Goal: Task Accomplishment & Management: Complete application form

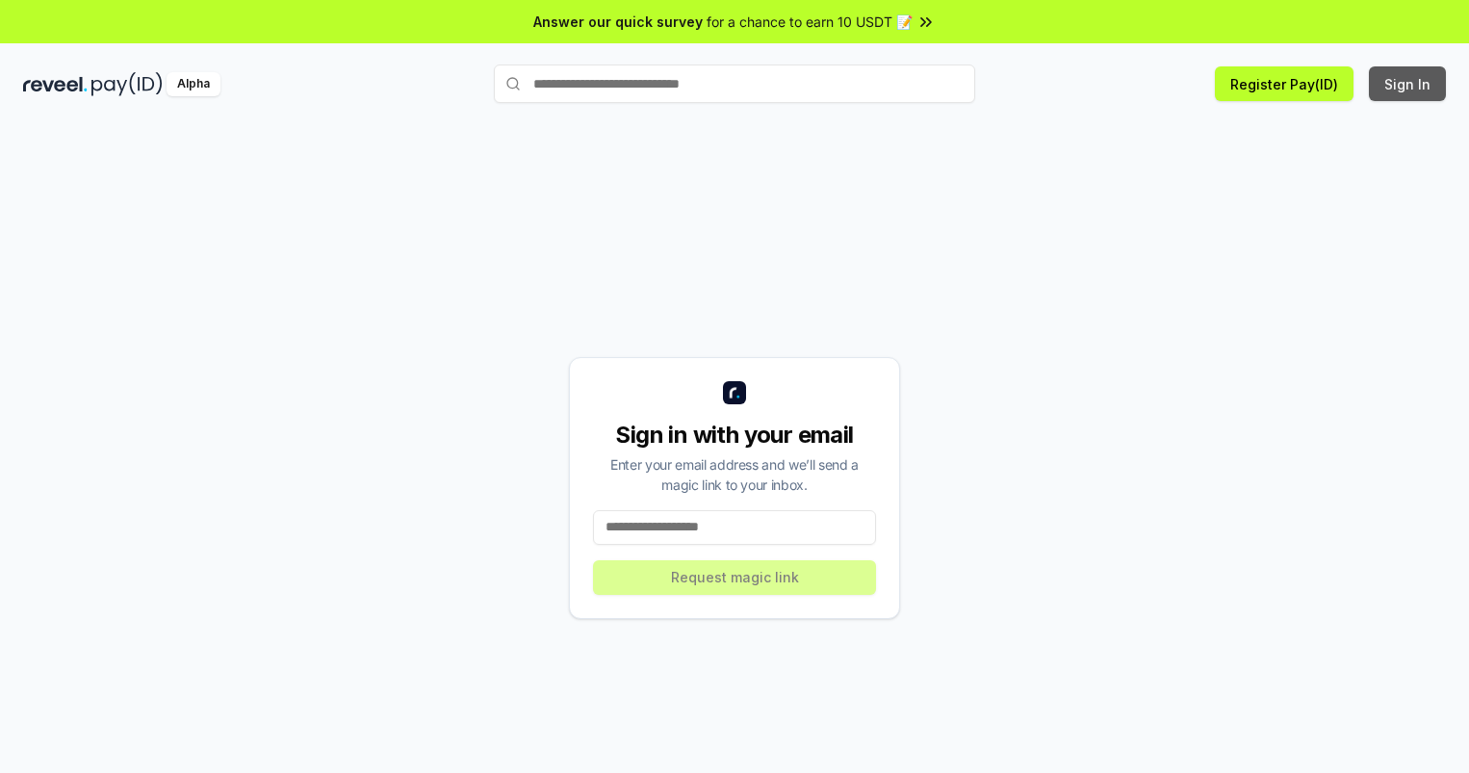
click at [1408, 84] on button "Sign In" at bounding box center [1407, 83] width 77 height 35
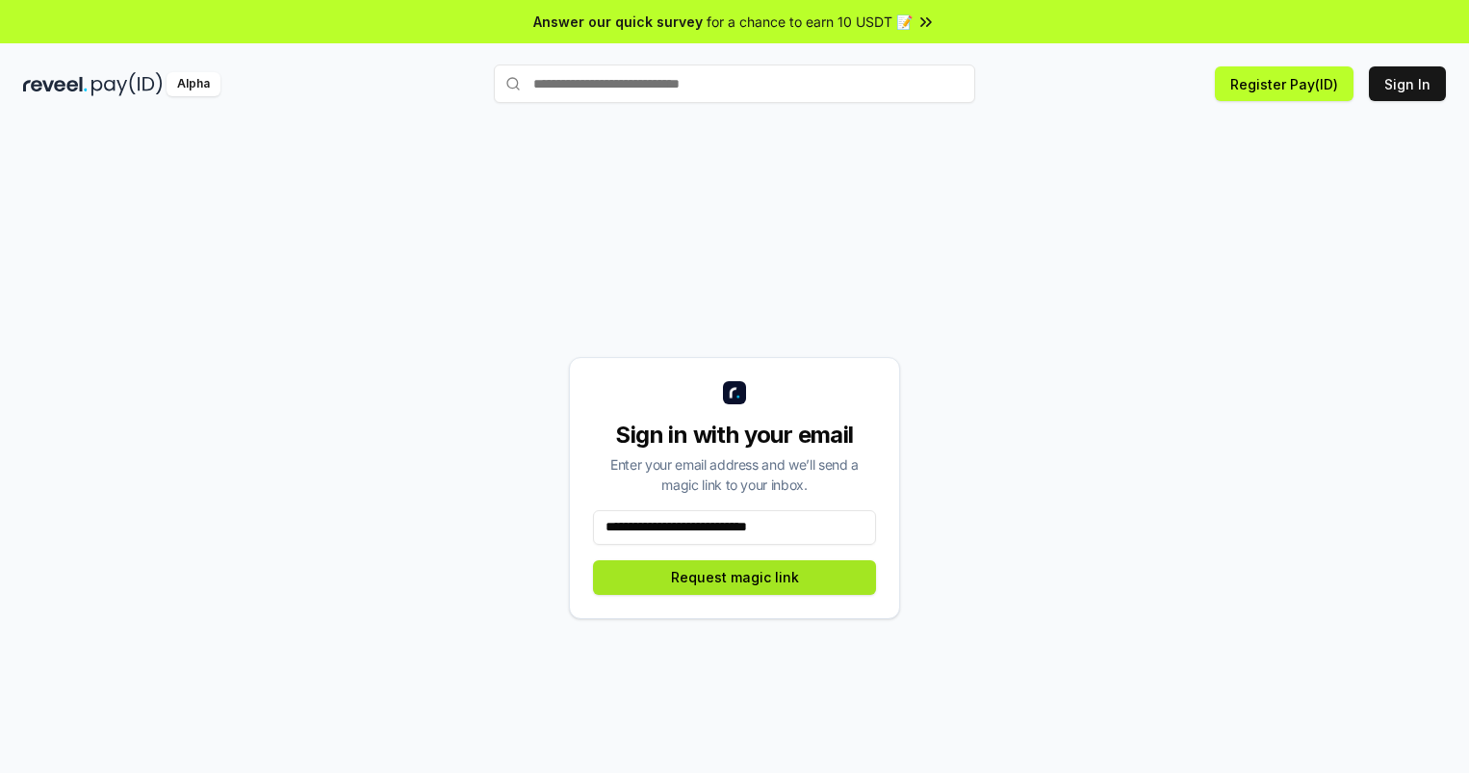
type input "**********"
click at [734, 576] on button "Request magic link" at bounding box center [734, 577] width 283 height 35
